Goal: Information Seeking & Learning: Learn about a topic

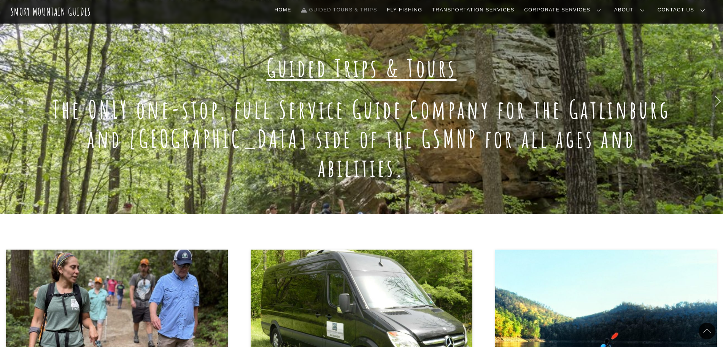
scroll to position [48, 0]
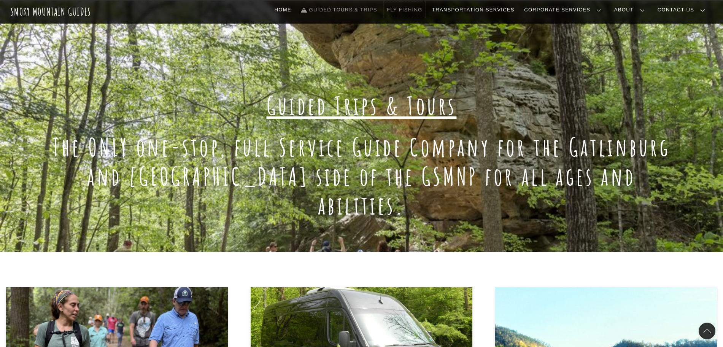
click at [425, 14] on link "Fly Fishing" at bounding box center [404, 10] width 41 height 16
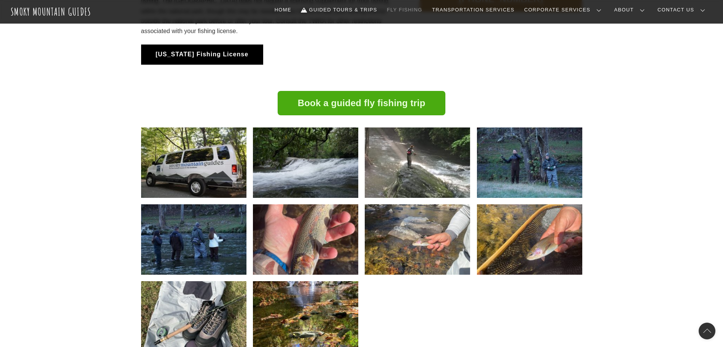
scroll to position [808, 0]
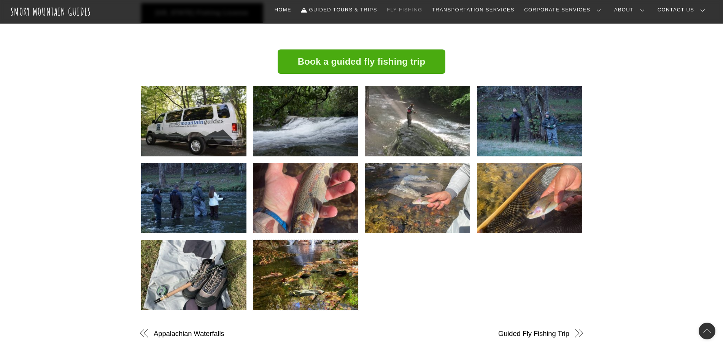
click at [326, 272] on img at bounding box center [305, 275] width 105 height 70
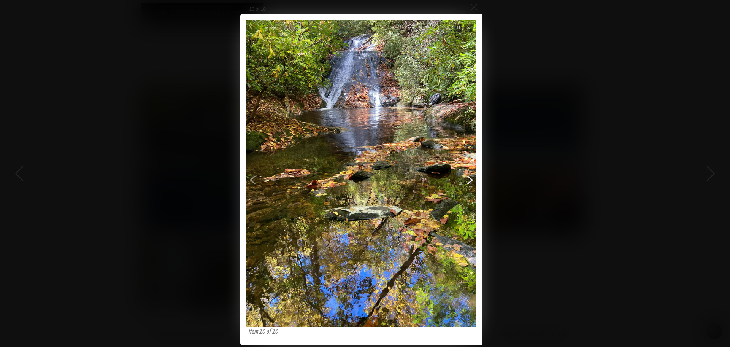
click at [472, 176] on span "Next" at bounding box center [423, 190] width 103 height 218
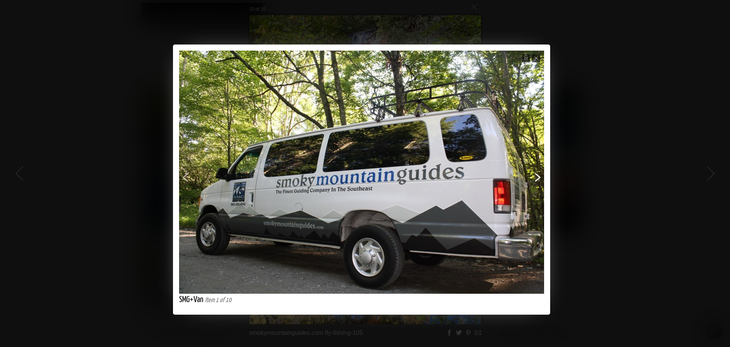
click at [535, 178] on span "Next" at bounding box center [460, 185] width 164 height 173
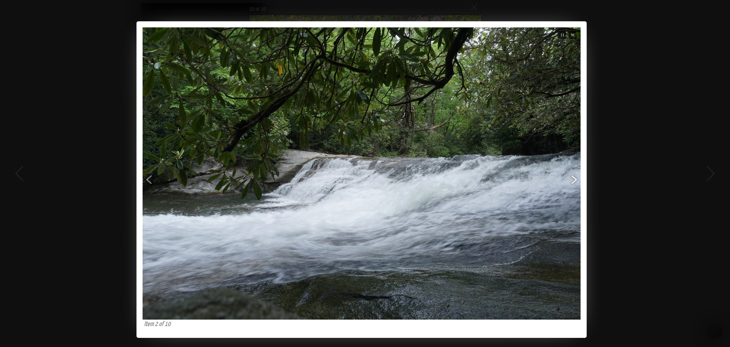
click at [571, 179] on span "Next" at bounding box center [480, 189] width 197 height 207
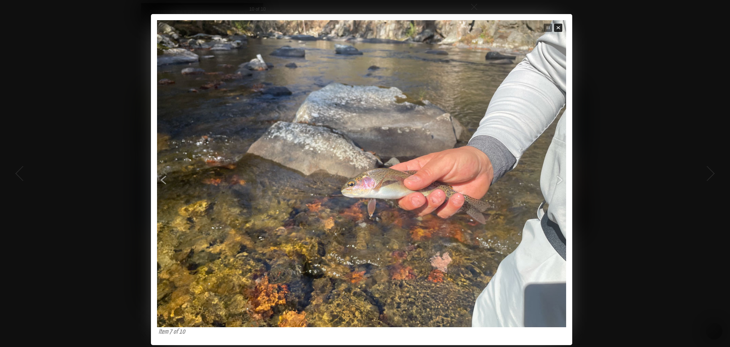
click at [560, 27] on span "Close" at bounding box center [559, 28] width 10 height 10
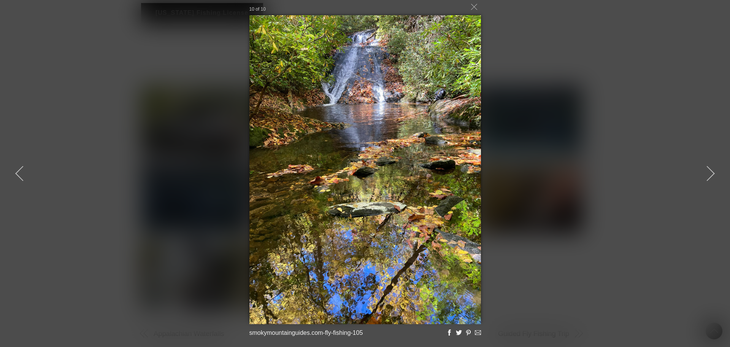
drag, startPoint x: 660, startPoint y: 91, endPoint x: 650, endPoint y: 90, distance: 10.7
click at [660, 88] on div "10 of 10 smokymountainguides.com-fly-fishing-105 Loading..." at bounding box center [365, 173] width 730 height 347
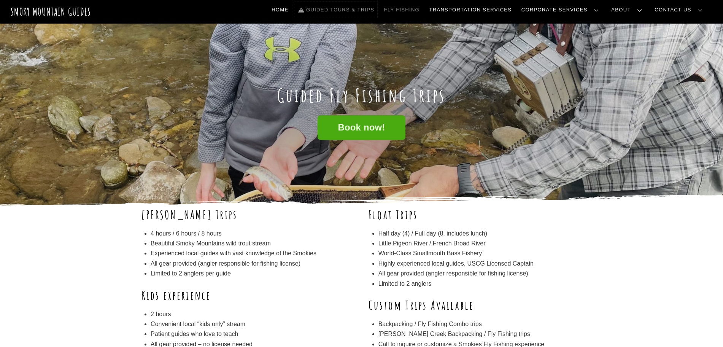
click at [377, 10] on link "Guided Tours & Trips" at bounding box center [336, 10] width 82 height 16
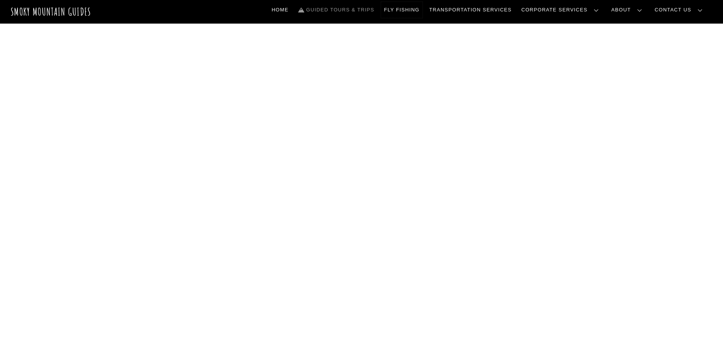
click at [423, 9] on link "Fly Fishing" at bounding box center [401, 10] width 41 height 16
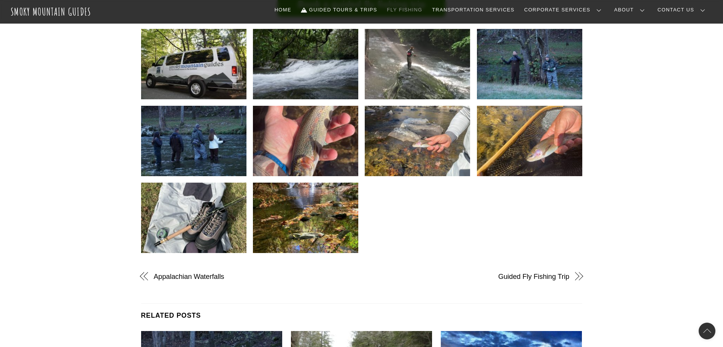
scroll to position [808, 0]
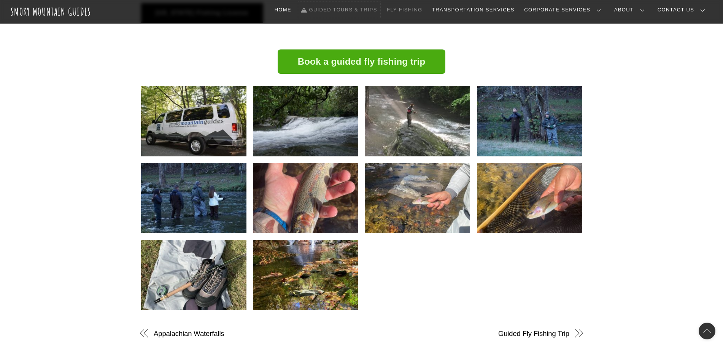
click at [380, 10] on link "Guided Tours & Trips" at bounding box center [339, 10] width 82 height 16
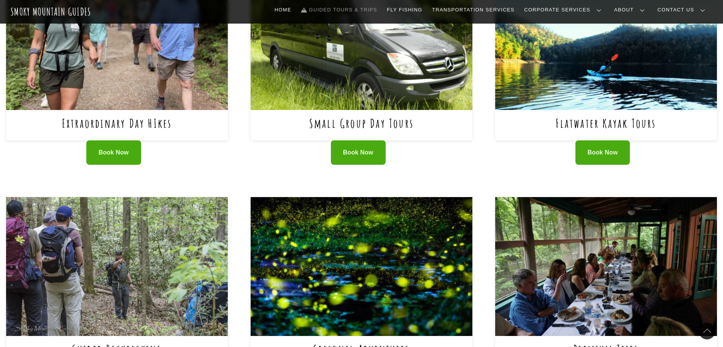
scroll to position [285, 0]
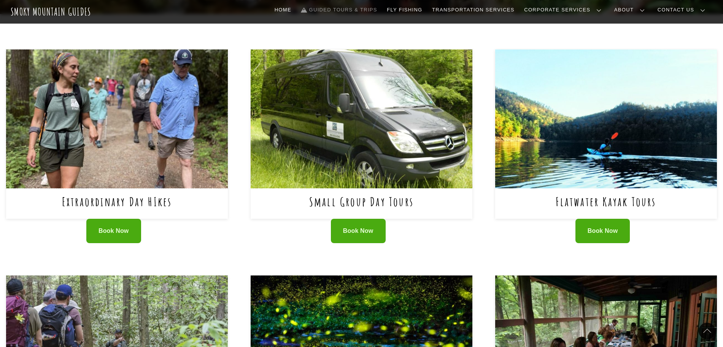
click at [124, 108] on img at bounding box center [117, 118] width 222 height 138
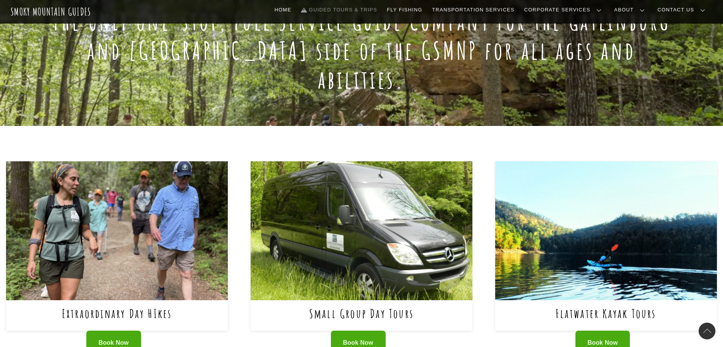
scroll to position [190, 0]
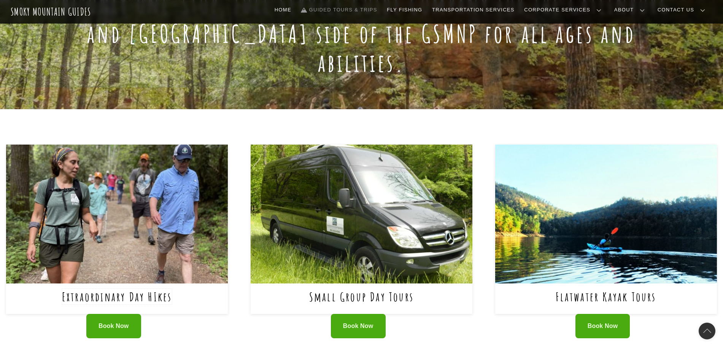
click at [132, 289] on link "Extraordinary Day HIkes" at bounding box center [117, 297] width 110 height 16
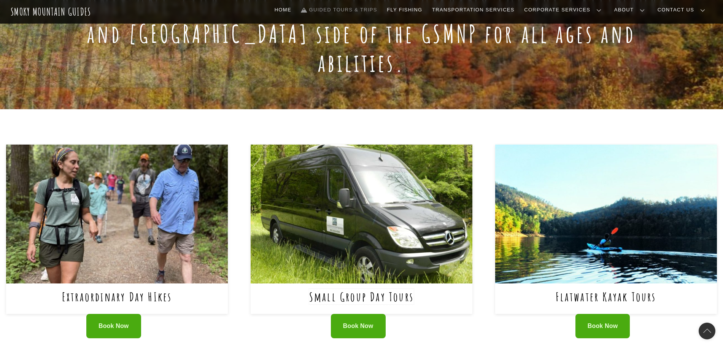
click at [340, 289] on link "Small Group Day Tours" at bounding box center [361, 297] width 105 height 16
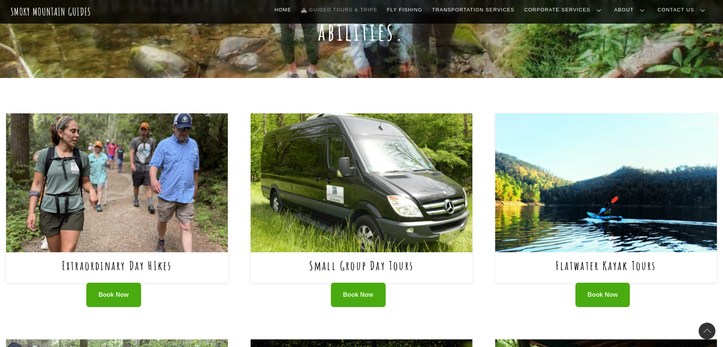
scroll to position [238, 0]
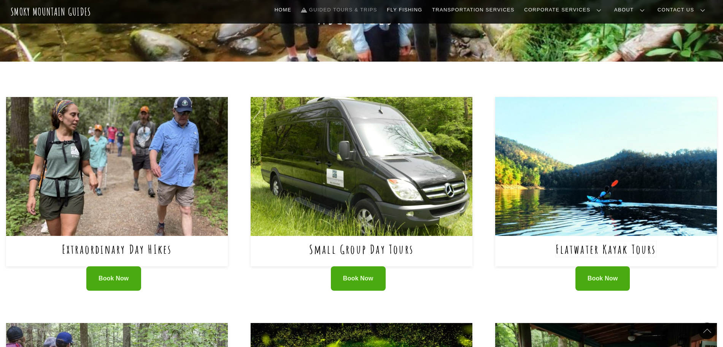
click at [628, 241] on link "Flatwater Kayak Tours" at bounding box center [606, 249] width 100 height 16
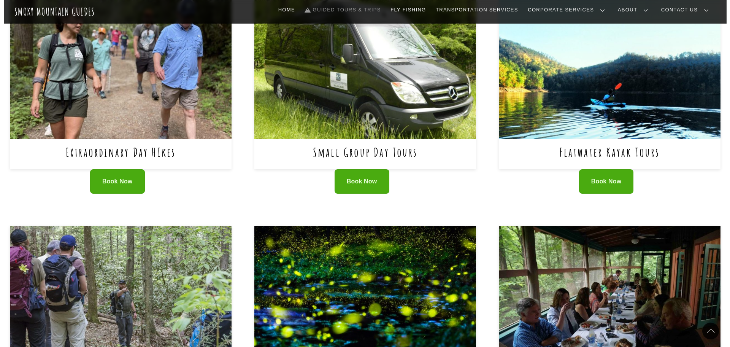
scroll to position [380, 0]
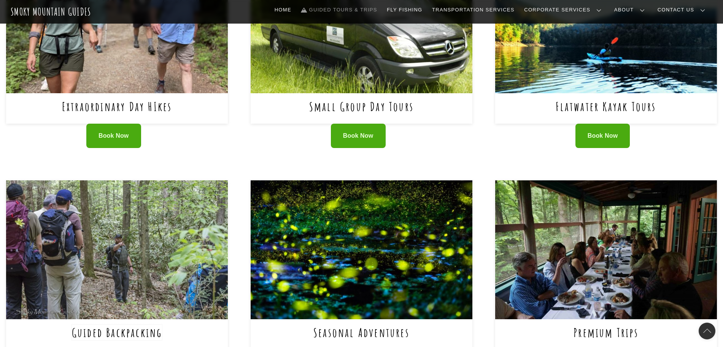
click at [100, 324] on link "Guided Backpacking" at bounding box center [117, 332] width 91 height 16
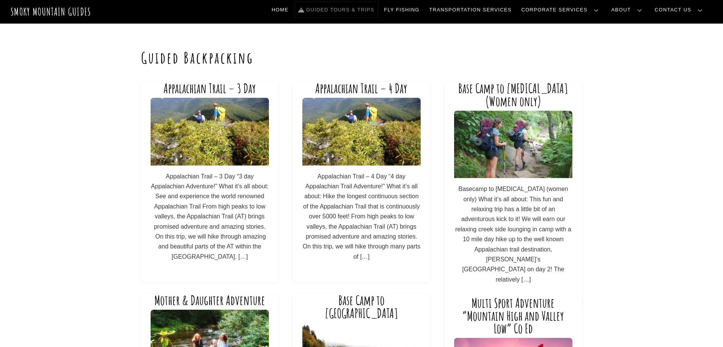
click at [377, 13] on link "Guided Tours & Trips" at bounding box center [336, 10] width 82 height 16
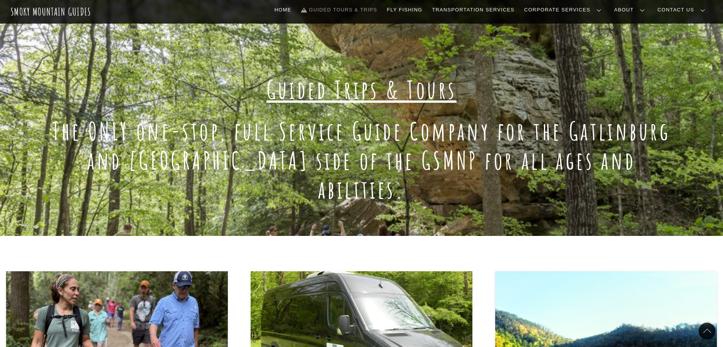
scroll to position [143, 0]
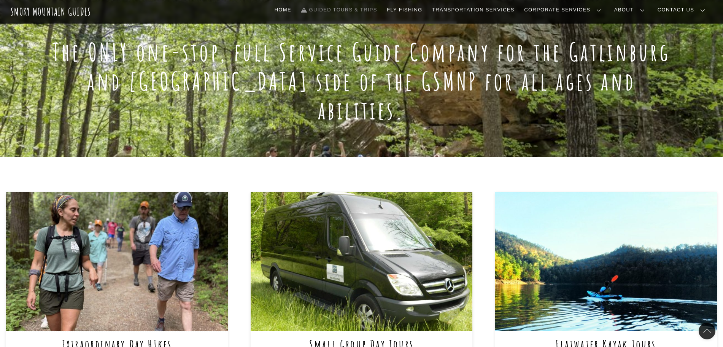
click at [122, 235] on img at bounding box center [117, 261] width 222 height 138
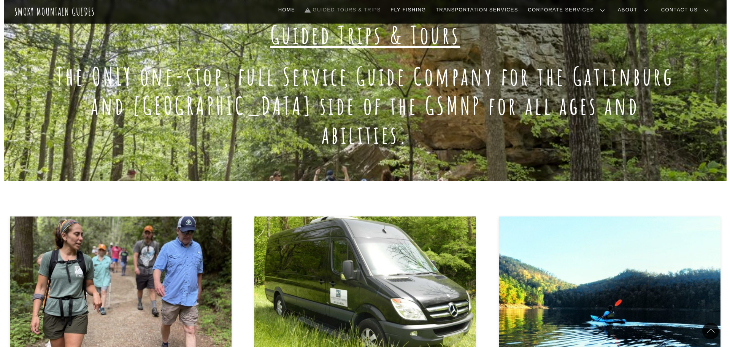
scroll to position [190, 0]
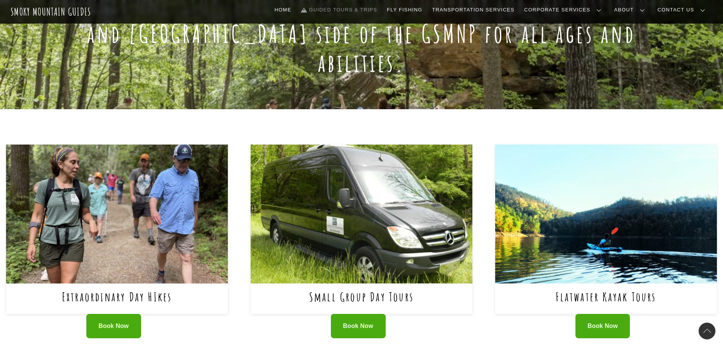
click at [140, 198] on img at bounding box center [117, 214] width 222 height 138
